Goal: Find contact information: Find contact information

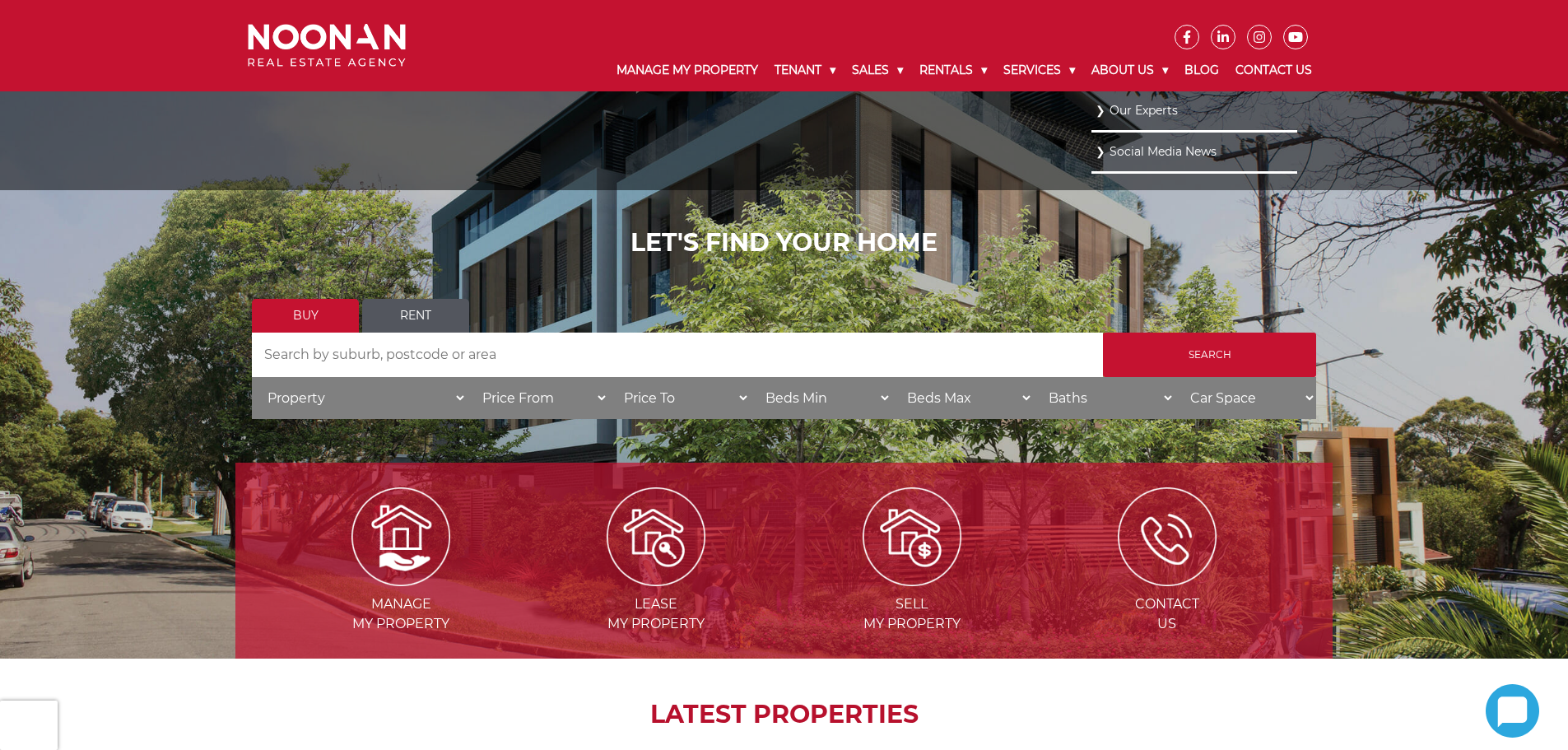
click at [1134, 104] on link "Our Experts" at bounding box center [1194, 111] width 197 height 22
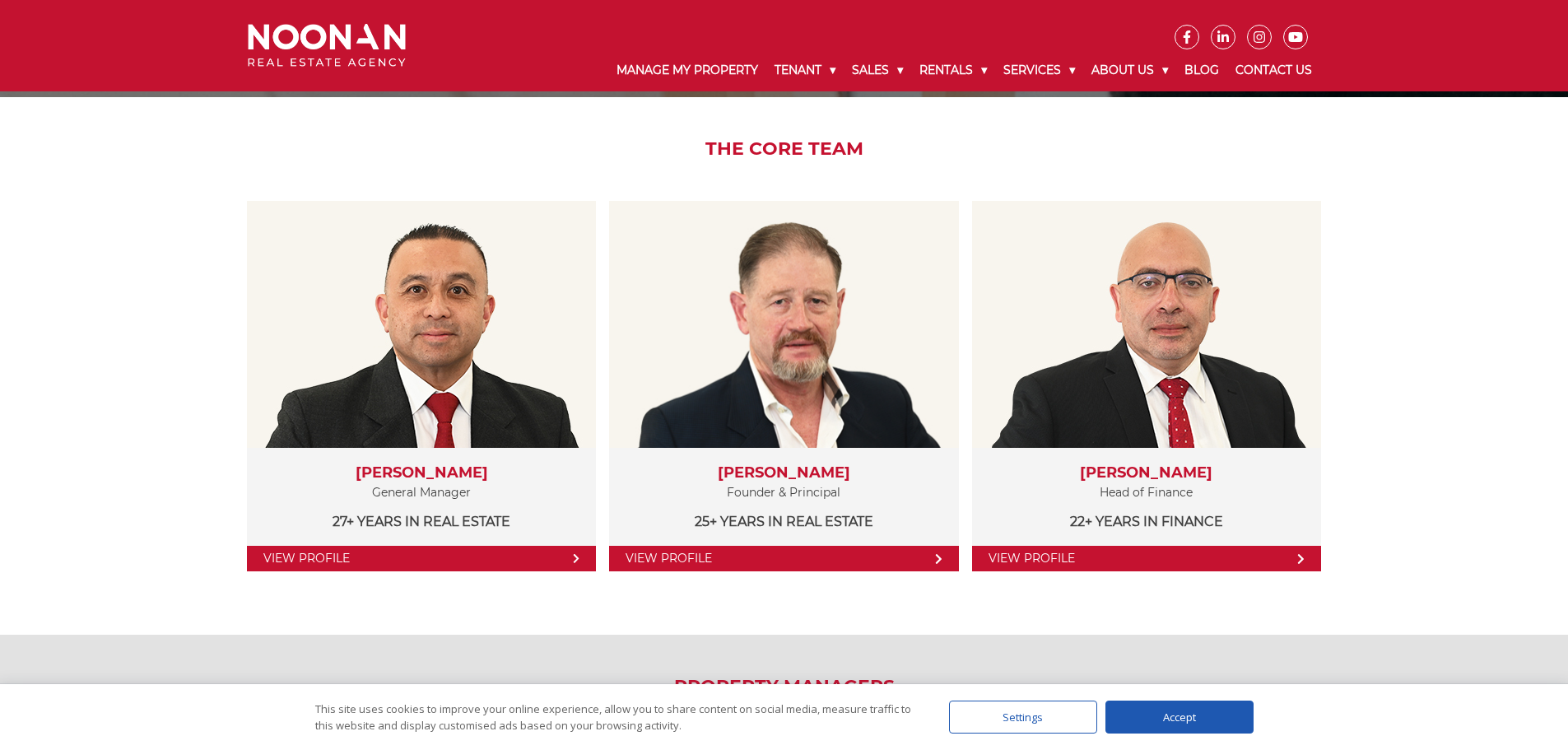
scroll to position [247, 0]
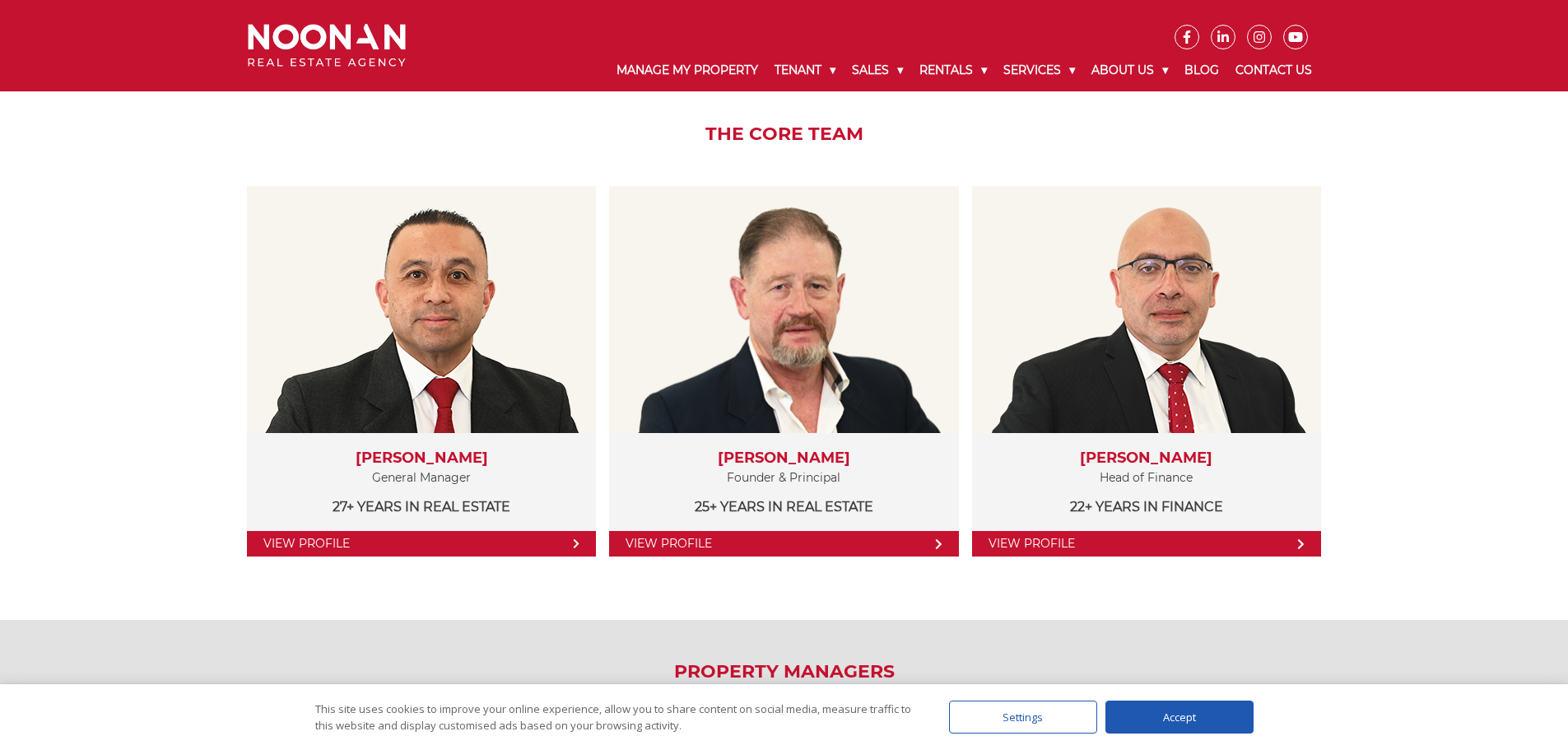
click at [1179, 720] on div "Accept" at bounding box center [1179, 717] width 148 height 33
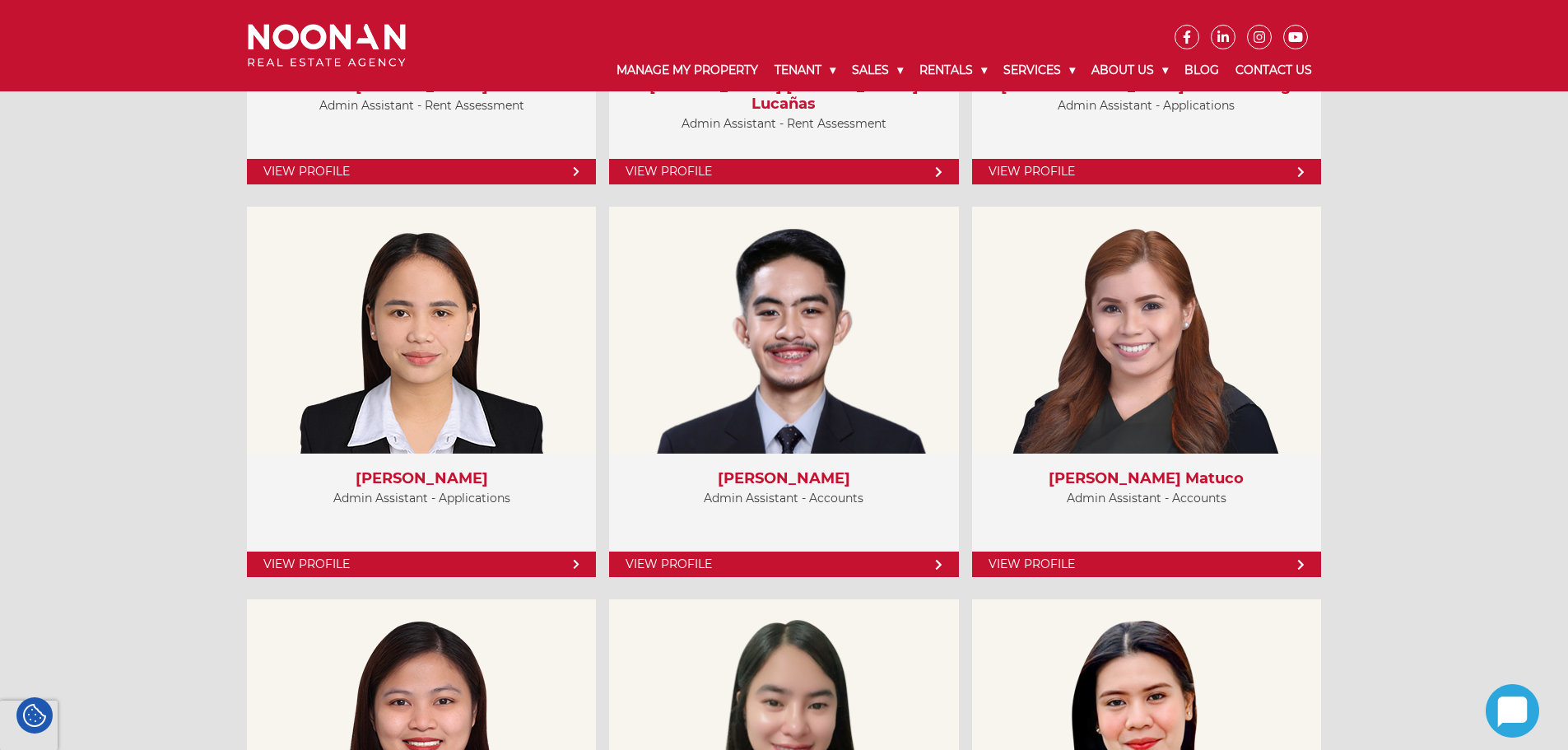
scroll to position [5598, 0]
